Goal: Task Accomplishment & Management: Manage account settings

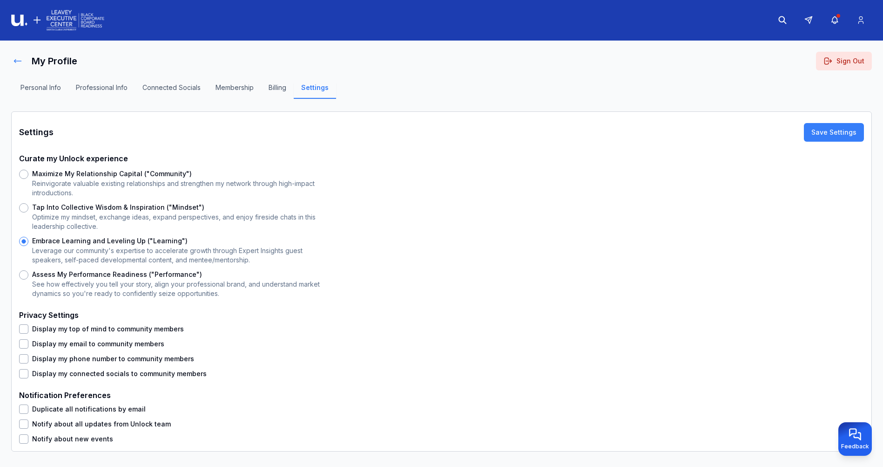
click at [18, 57] on icon at bounding box center [17, 60] width 9 height 9
click at [21, 63] on icon at bounding box center [17, 60] width 9 height 9
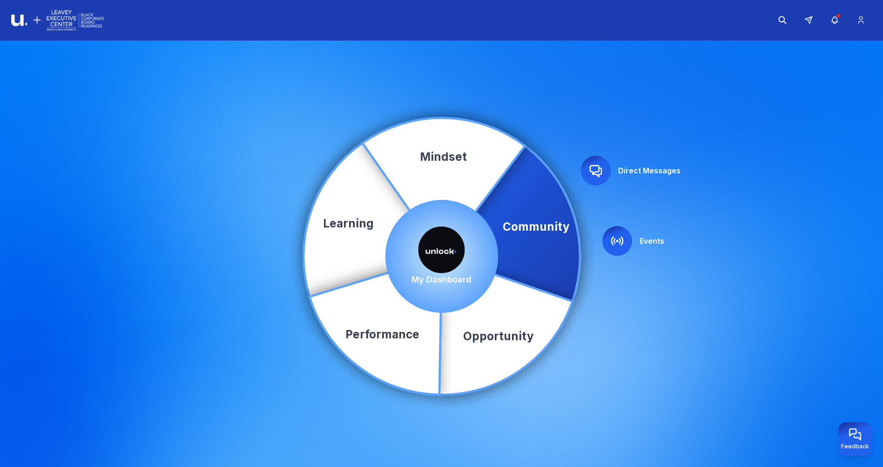
click at [449, 248] on img at bounding box center [442, 249] width 47 height 47
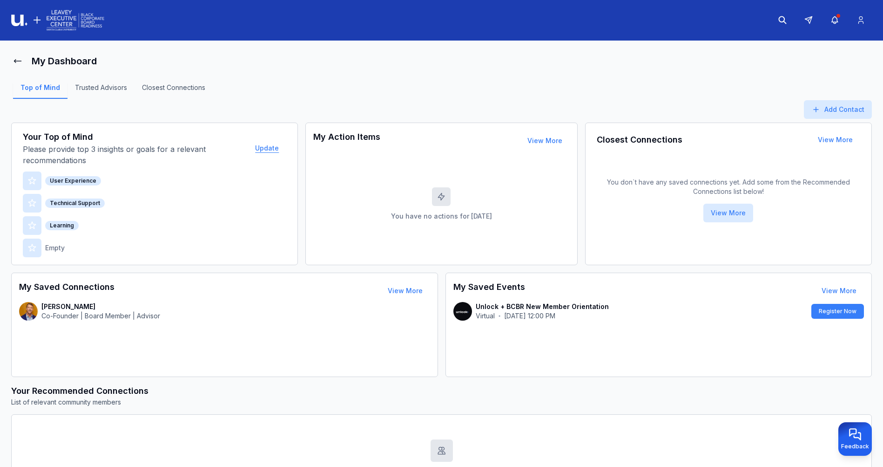
click at [263, 148] on button "Update" at bounding box center [267, 148] width 39 height 19
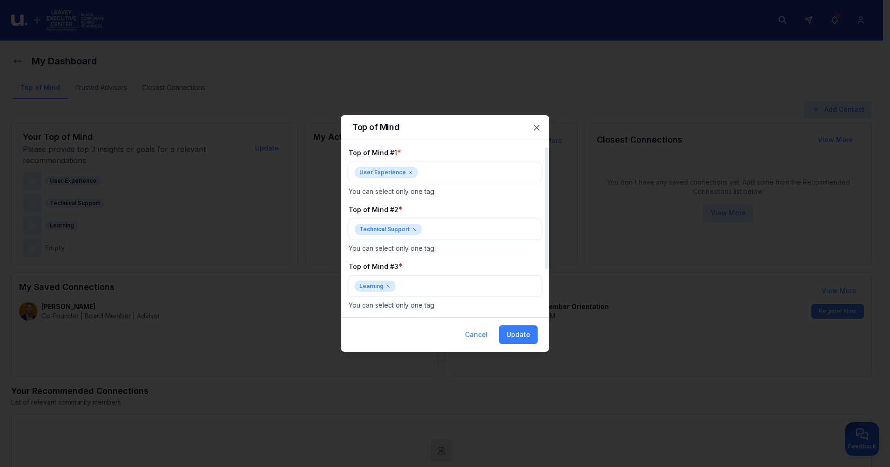
click at [408, 170] on icon at bounding box center [411, 172] width 6 height 6
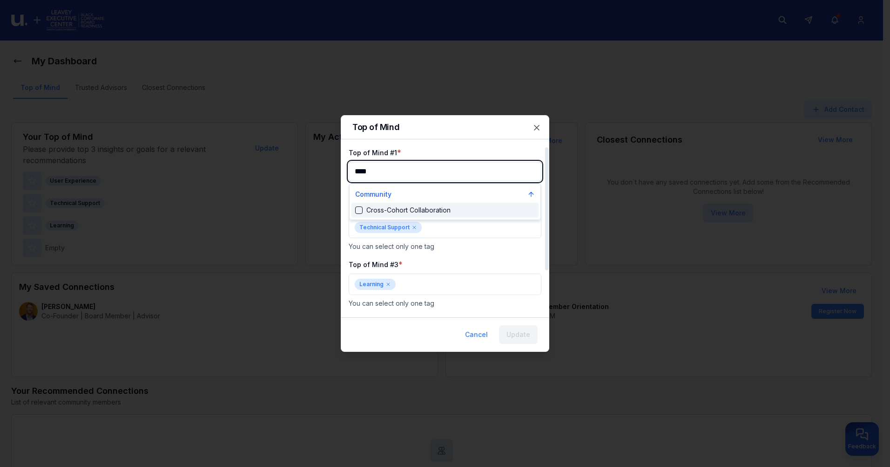
click at [358, 206] on div "Cross-Cohort Collaboration" at bounding box center [402, 209] width 95 height 9
type input "****"
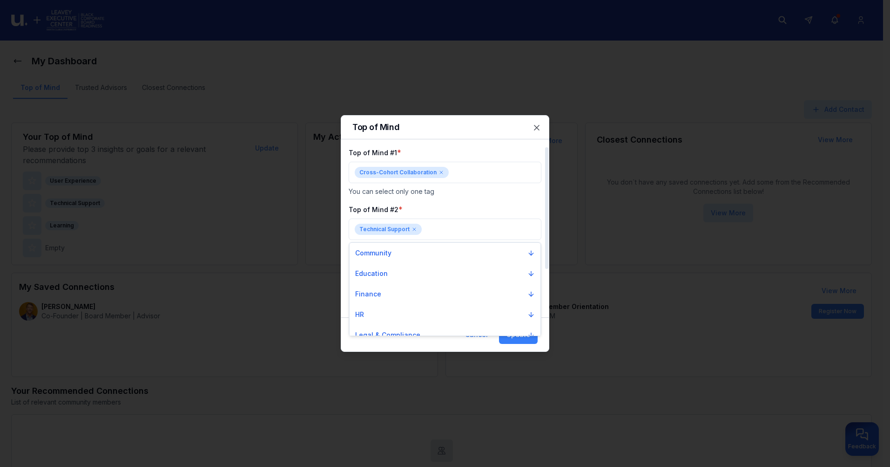
click at [415, 227] on div at bounding box center [445, 233] width 890 height 467
click at [410, 228] on div "Technical Support" at bounding box center [388, 228] width 67 height 11
click at [413, 229] on div at bounding box center [445, 233] width 890 height 467
click at [413, 229] on icon at bounding box center [414, 229] width 3 height 3
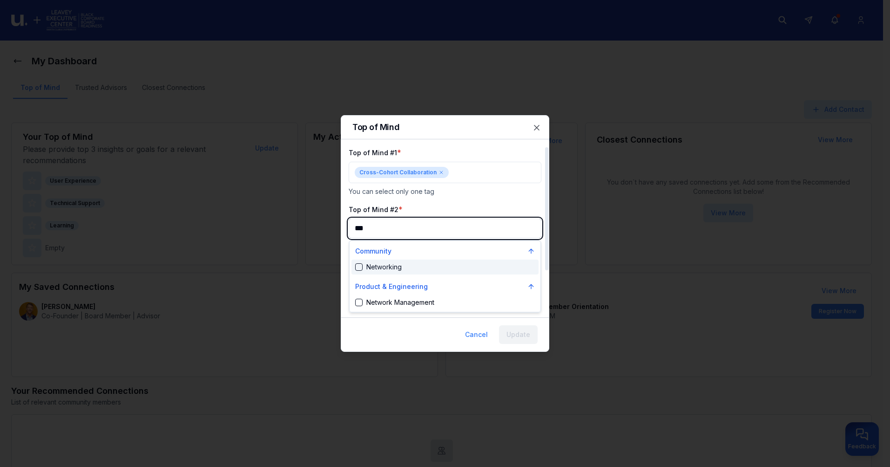
click at [361, 266] on div "Suggestions" at bounding box center [358, 266] width 7 height 7
type input "***"
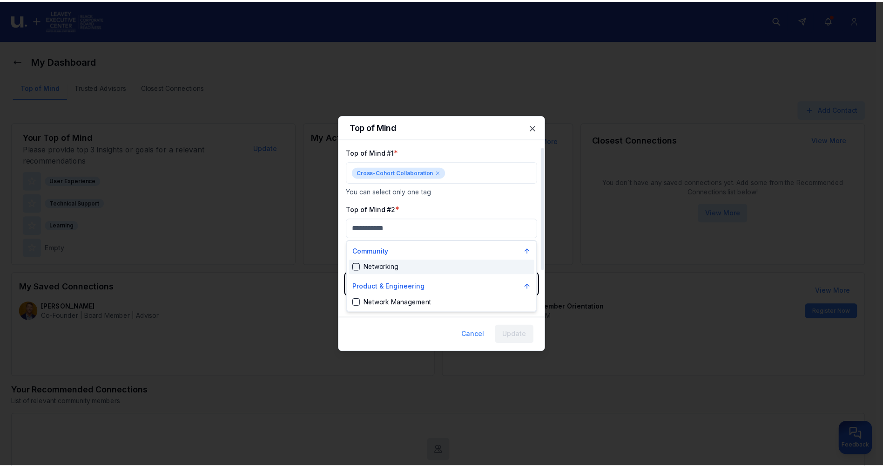
scroll to position [0, 0]
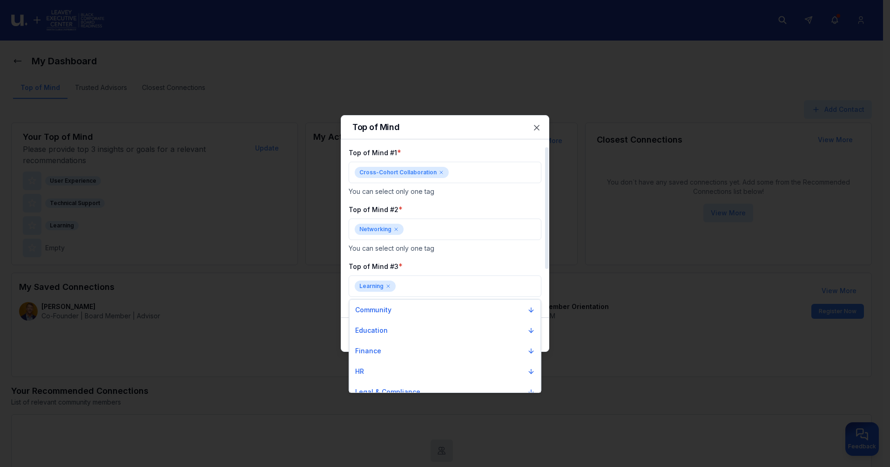
click at [493, 219] on div at bounding box center [445, 233] width 890 height 467
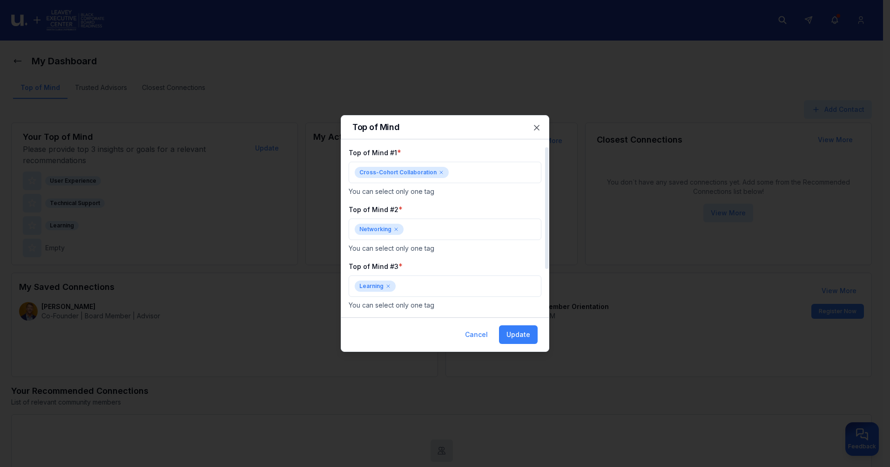
click at [389, 285] on icon at bounding box center [389, 286] width 6 height 6
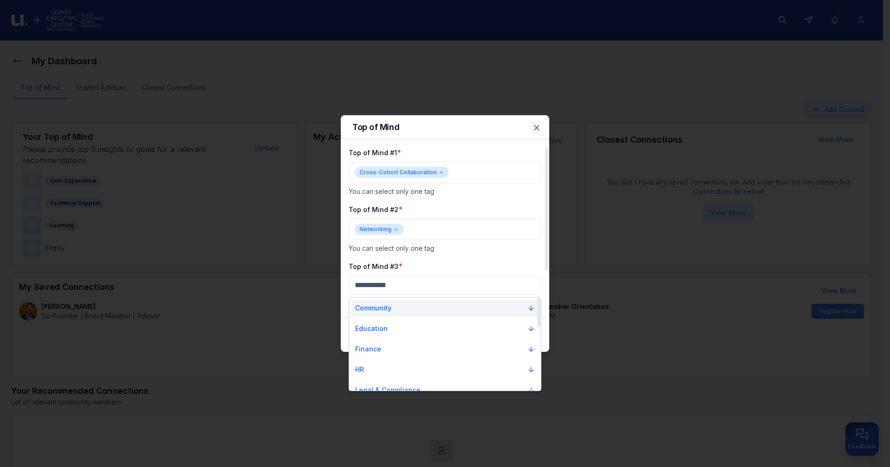
click at [382, 306] on p "Community" at bounding box center [373, 307] width 36 height 9
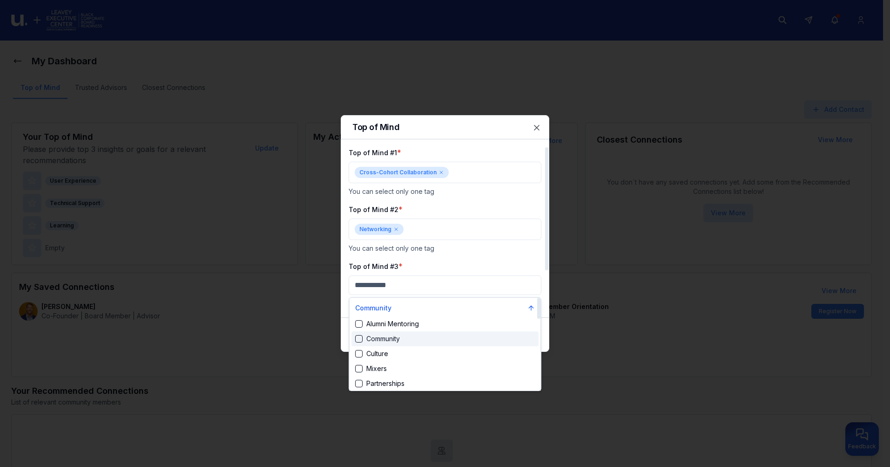
click at [362, 338] on div "Suggestions" at bounding box center [358, 338] width 7 height 7
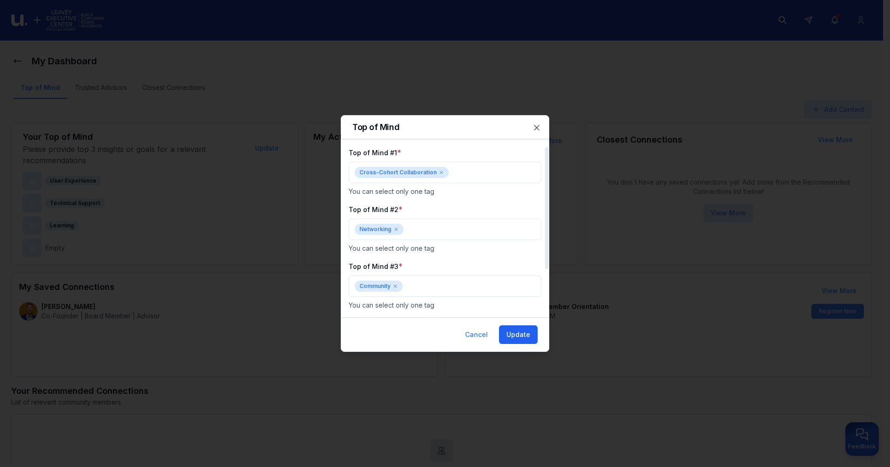
click at [512, 329] on button "Update" at bounding box center [518, 334] width 39 height 19
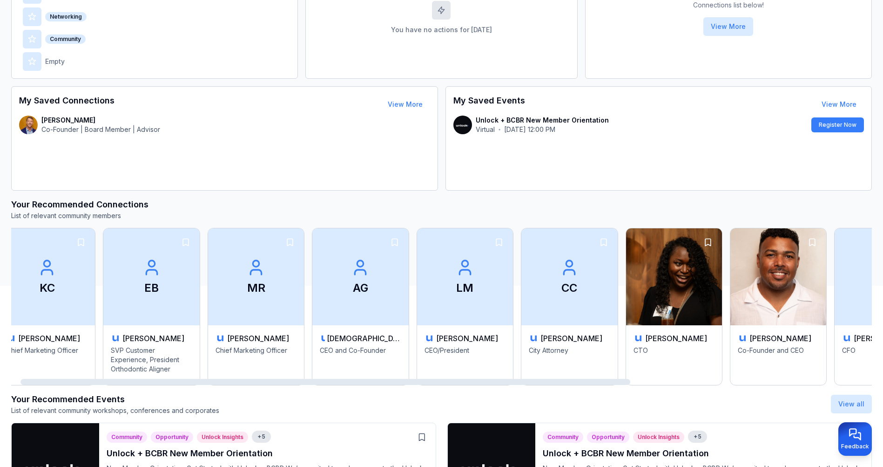
scroll to position [0, 0]
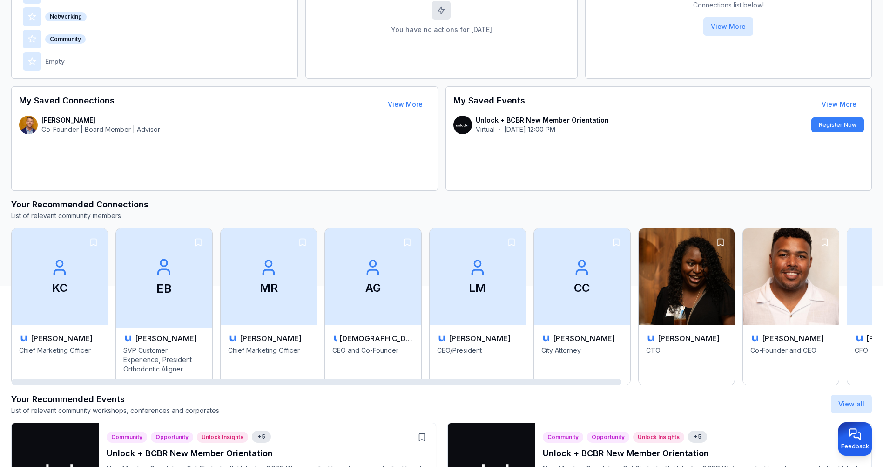
drag, startPoint x: 243, startPoint y: 382, endPoint x: 137, endPoint y: 359, distance: 108.1
click at [147, 379] on div at bounding box center [317, 382] width 610 height 6
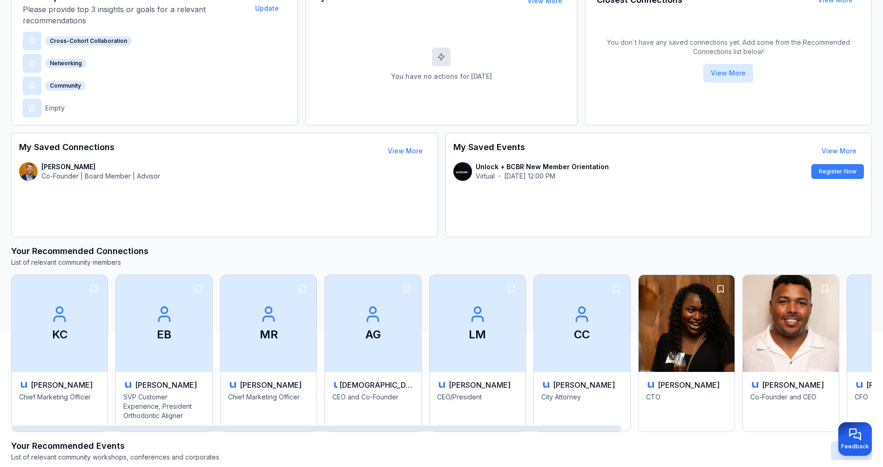
drag, startPoint x: 485, startPoint y: 428, endPoint x: 238, endPoint y: 424, distance: 246.8
click at [238, 425] on div at bounding box center [317, 428] width 610 height 6
